Goal: Information Seeking & Learning: Find specific fact

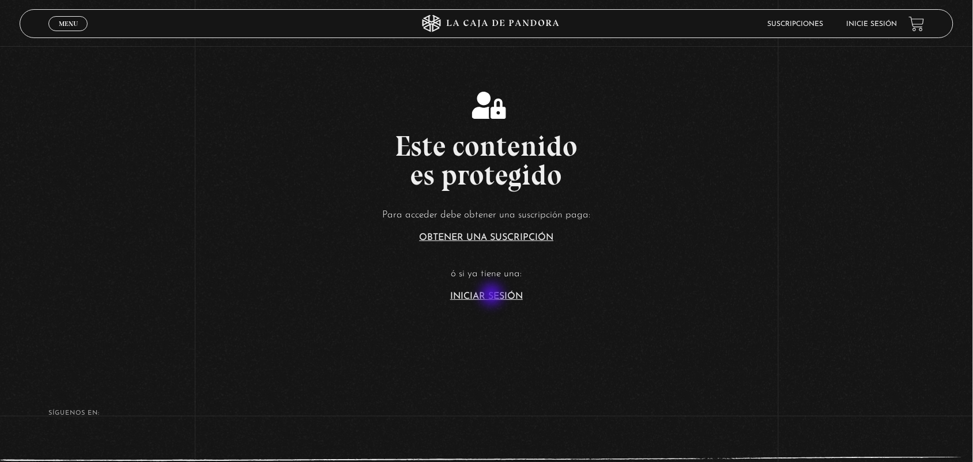
click at [493, 296] on link "Iniciar Sesión" at bounding box center [486, 296] width 73 height 9
click at [441, 266] on p "ó si ya tiene una:" at bounding box center [486, 274] width 973 height 18
click at [494, 289] on article "Para acceder debe obtener una suscripción paga: Obtener una suscripción ó si ya…" at bounding box center [486, 253] width 973 height 94
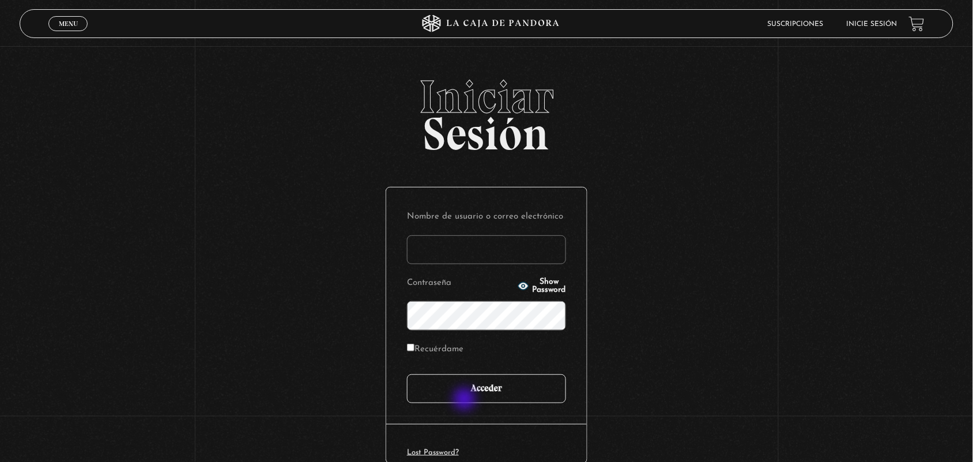
type input "ANGE-LU"
click at [461, 395] on input "Acceder" at bounding box center [486, 388] width 159 height 29
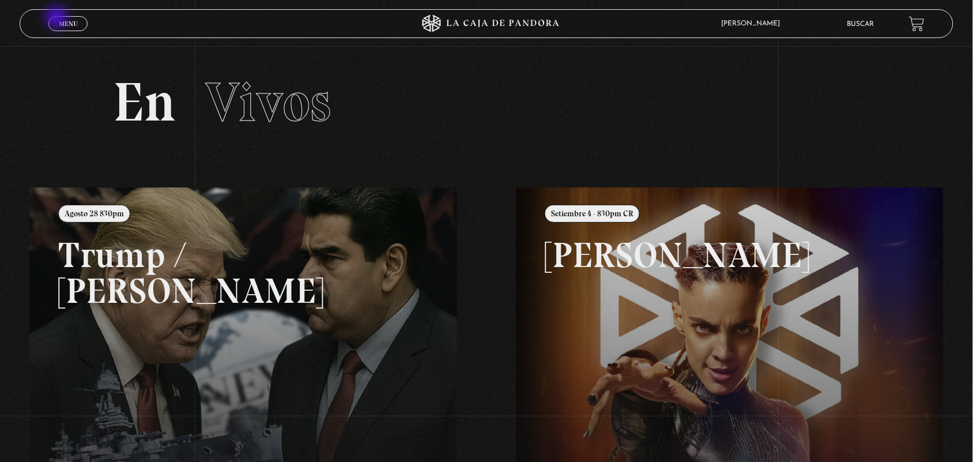
click at [58, 18] on link "Menu Cerrar" at bounding box center [67, 23] width 39 height 15
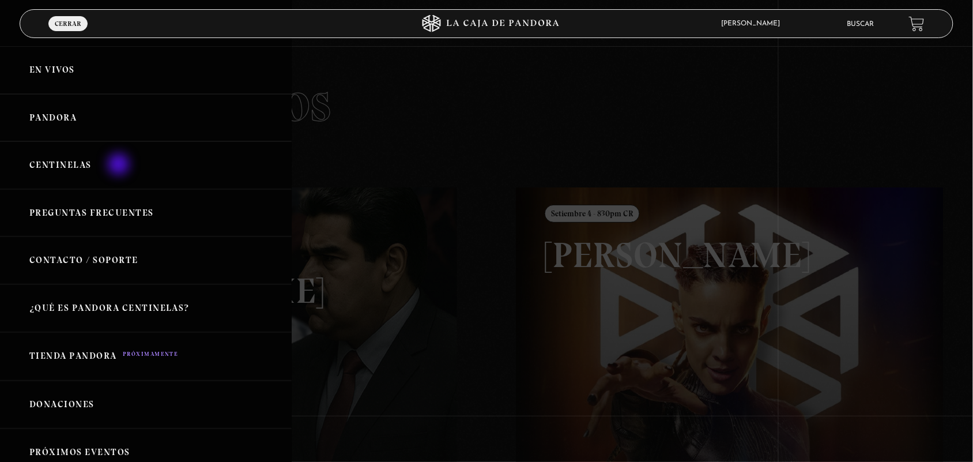
click at [120, 169] on link "Centinelas" at bounding box center [146, 165] width 292 height 48
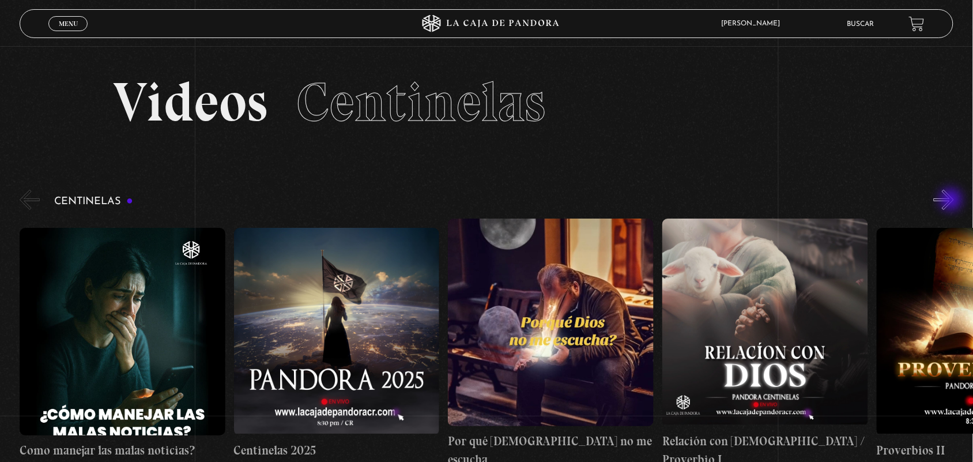
click at [953, 201] on button "»" at bounding box center [944, 200] width 20 height 20
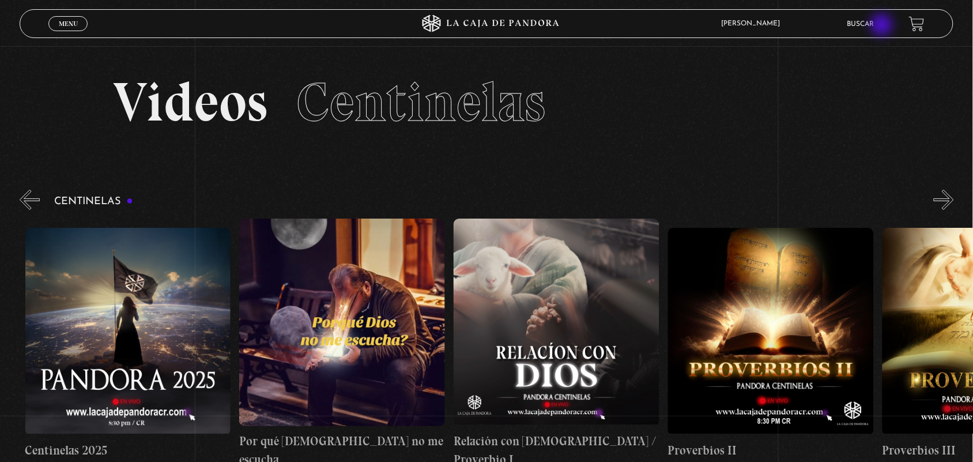
click at [872, 21] on link "Buscar" at bounding box center [860, 24] width 27 height 7
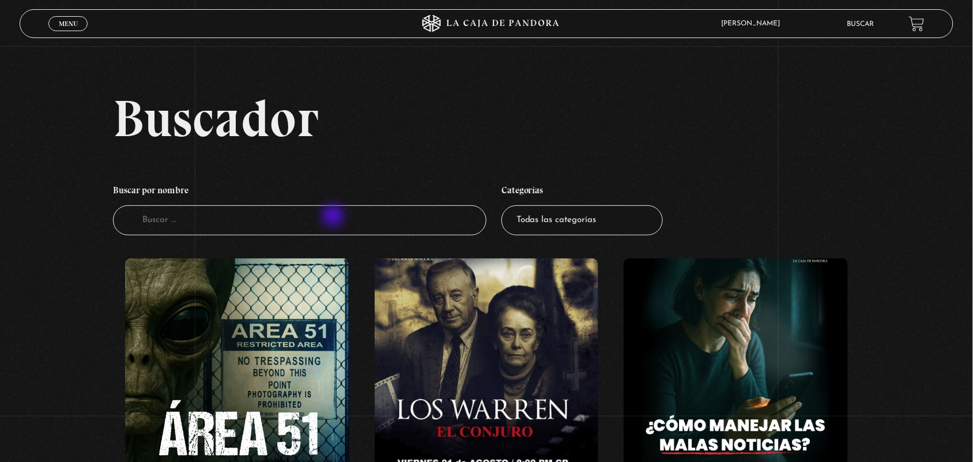
click at [335, 220] on input "Buscador" at bounding box center [299, 220] width 373 height 31
type input "navidad"
click at [334, 227] on input "na" at bounding box center [299, 220] width 373 height 31
type input "navid"
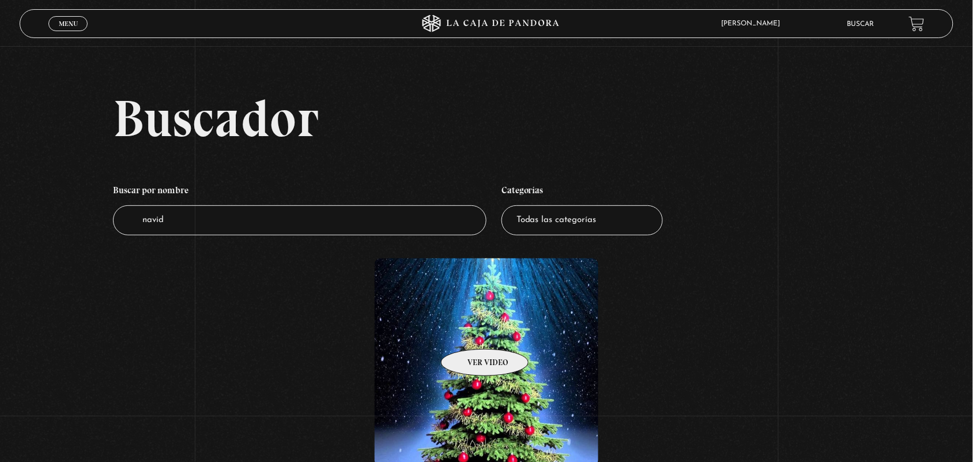
click at [470, 331] on figure at bounding box center [487, 361] width 224 height 207
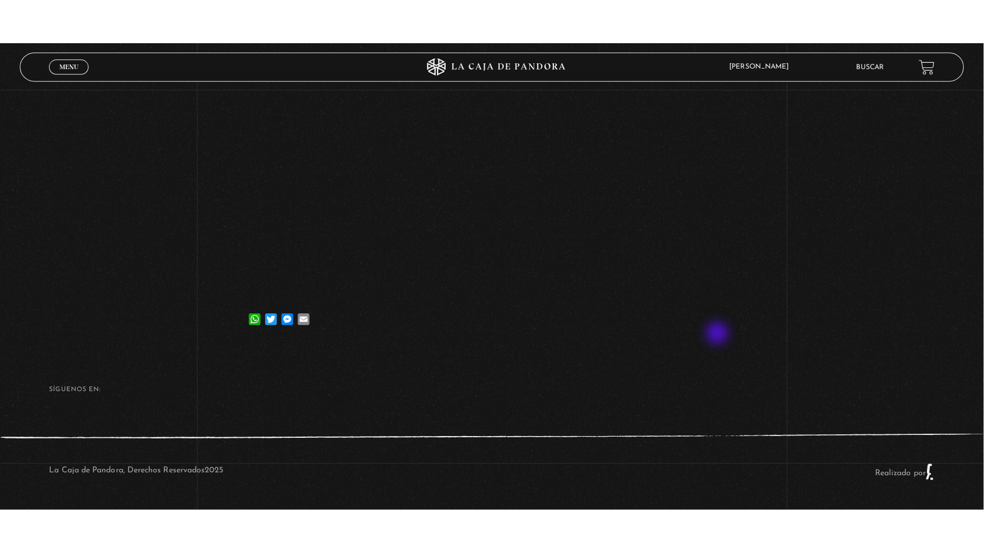
scroll to position [195, 0]
